Goal: Communication & Community: Answer question/provide support

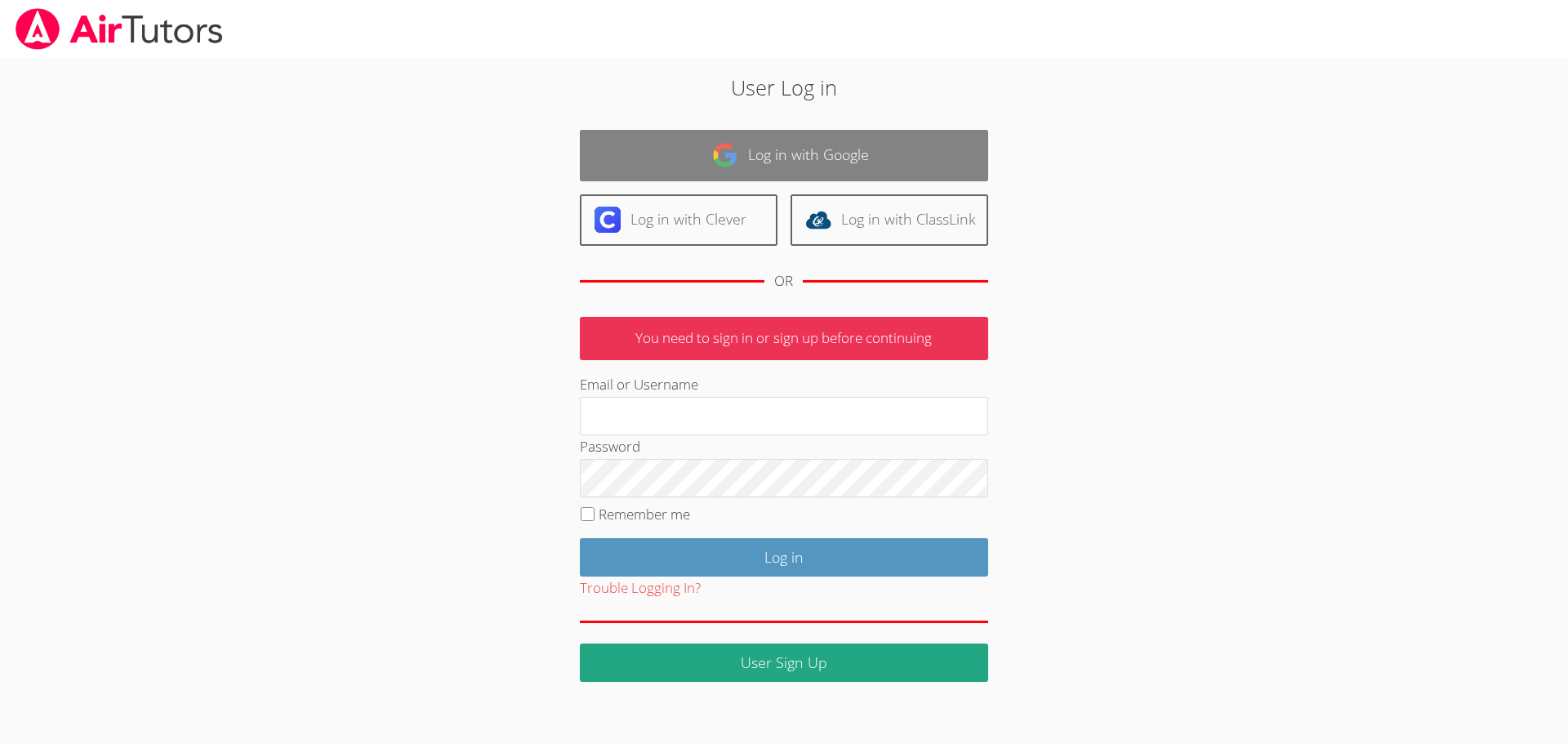
click at [706, 157] on link "Log in with Google" at bounding box center [784, 156] width 409 height 52
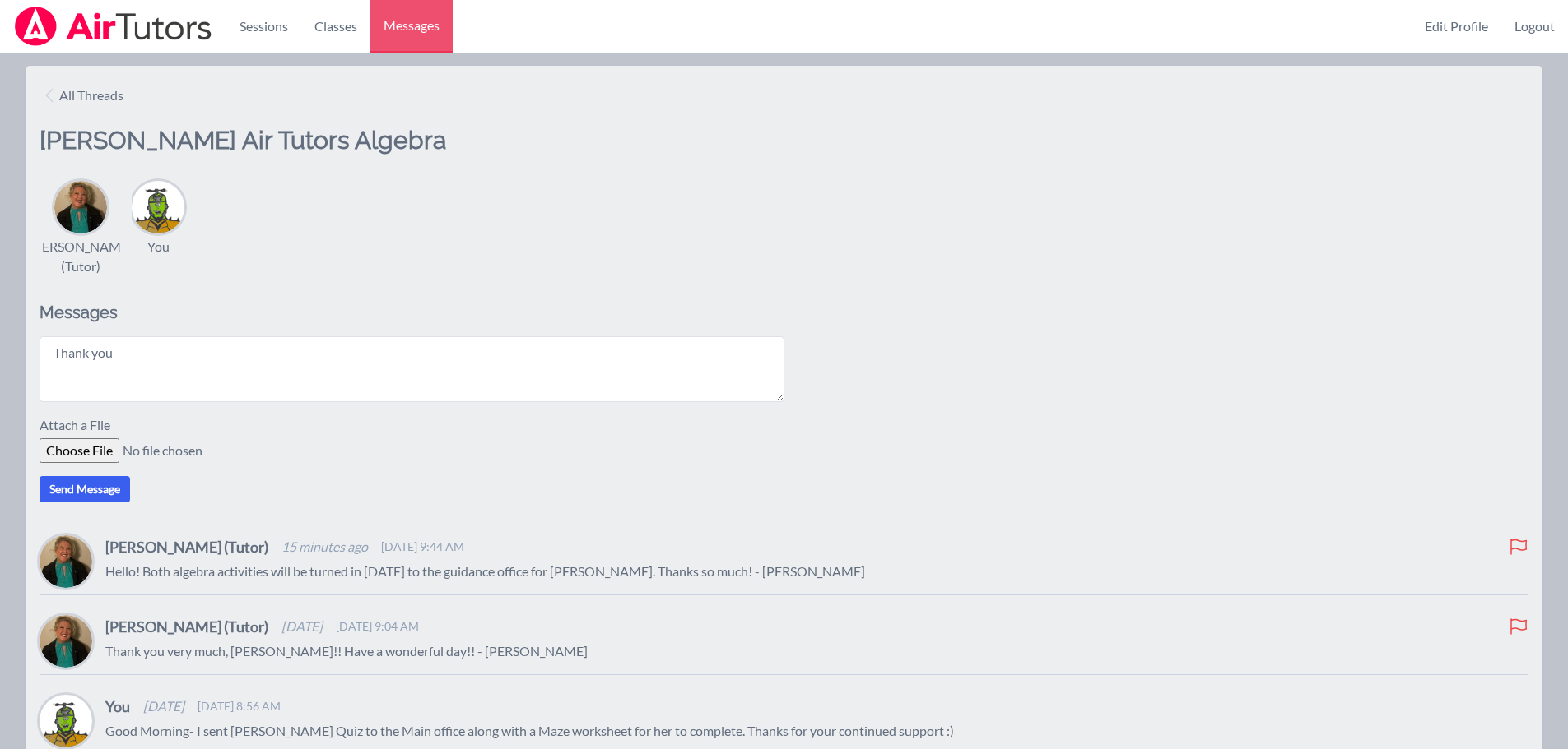
type textarea "Thank you"
click at [94, 489] on button "Send Message" at bounding box center [85, 489] width 91 height 26
